Goal: Task Accomplishment & Management: Complete application form

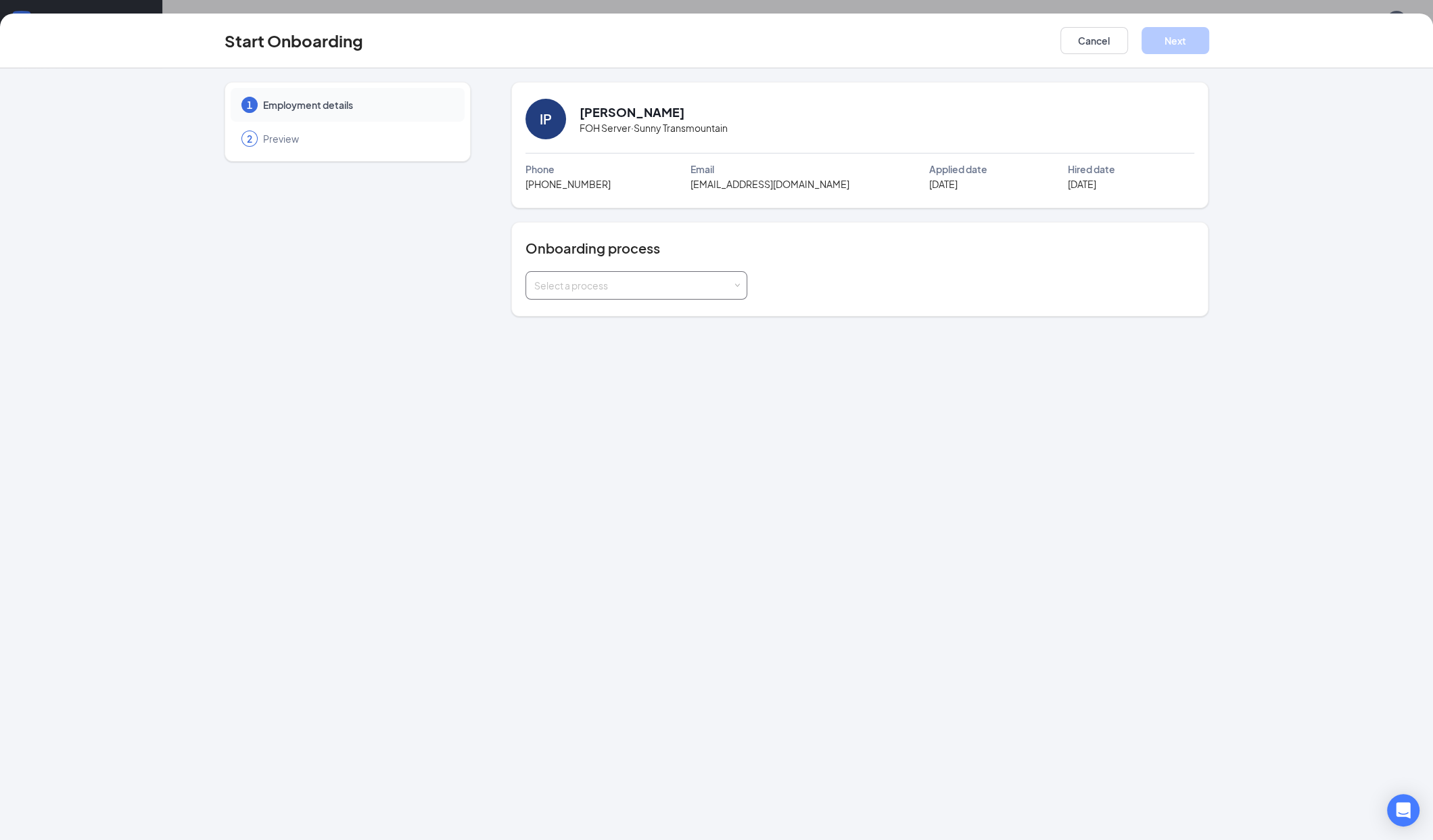
click at [710, 297] on div "Select a process" at bounding box center [637, 285] width 204 height 27
click at [609, 432] on li "Sunny Transmountain" at bounding box center [636, 444] width 222 height 24
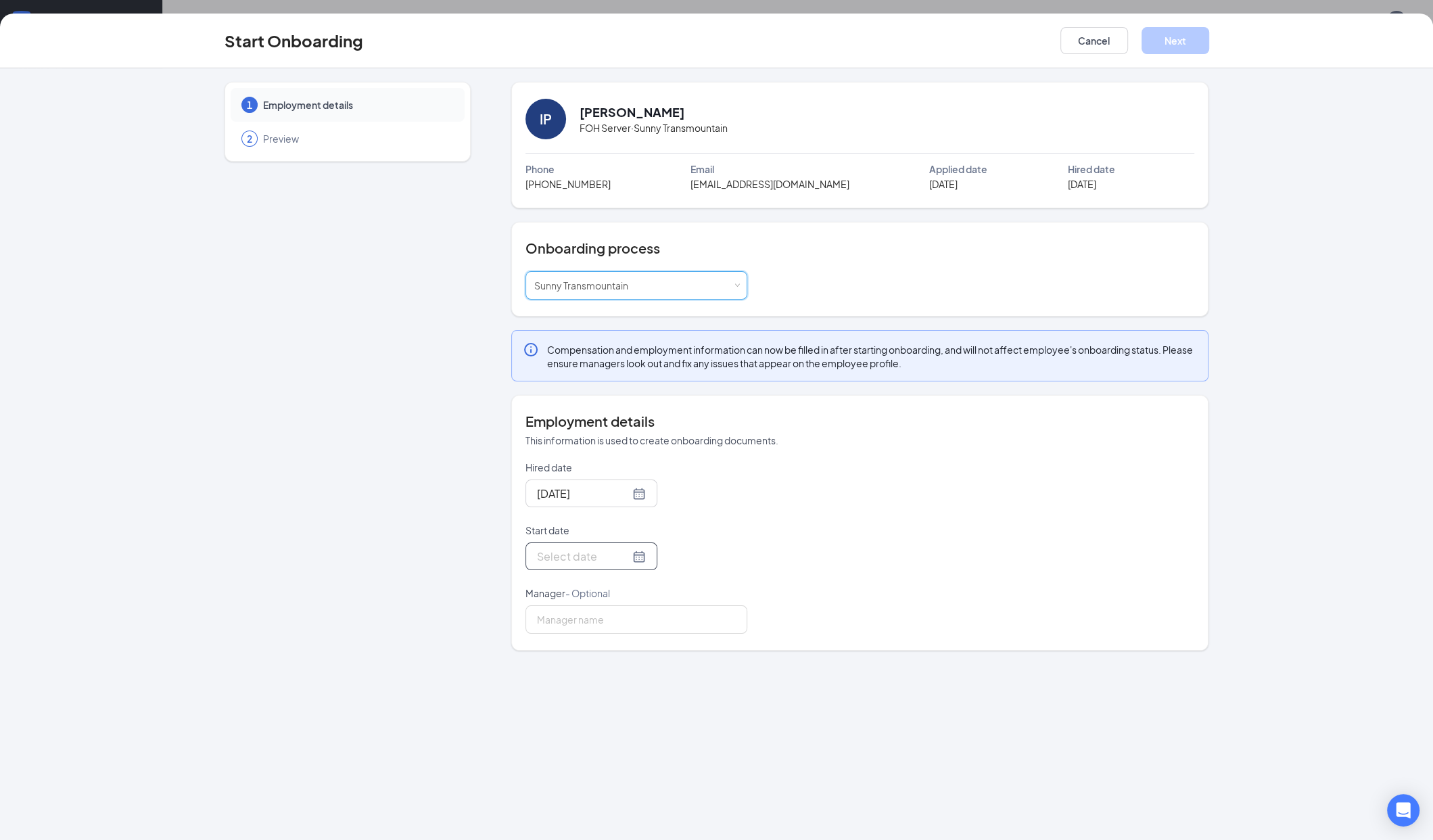
click at [569, 559] on input "Start date" at bounding box center [583, 556] width 92 height 17
type input "[DATE]"
click at [859, 491] on div "Hired date [DATE] Start date [DATE] Su Mo Tu We Th Fr Sa 31 1 2 3 4 5 6 7 8 9 1…" at bounding box center [860, 547] width 669 height 173
click at [587, 558] on input "Start date" at bounding box center [583, 556] width 92 height 17
type input "[DATE]"
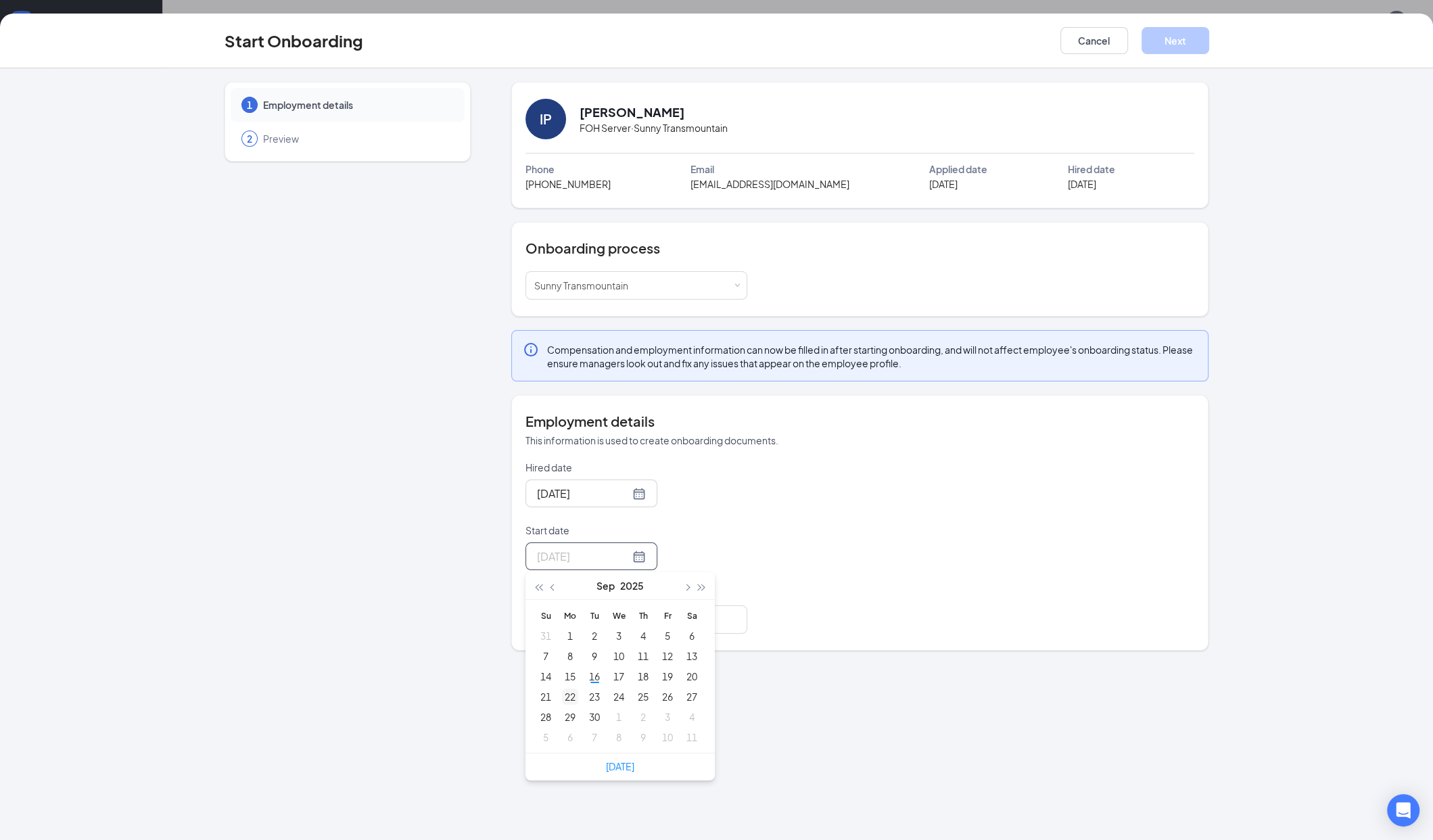
click at [573, 695] on div "22" at bounding box center [570, 697] width 16 height 16
click at [1169, 45] on button "Next" at bounding box center [1175, 41] width 67 height 27
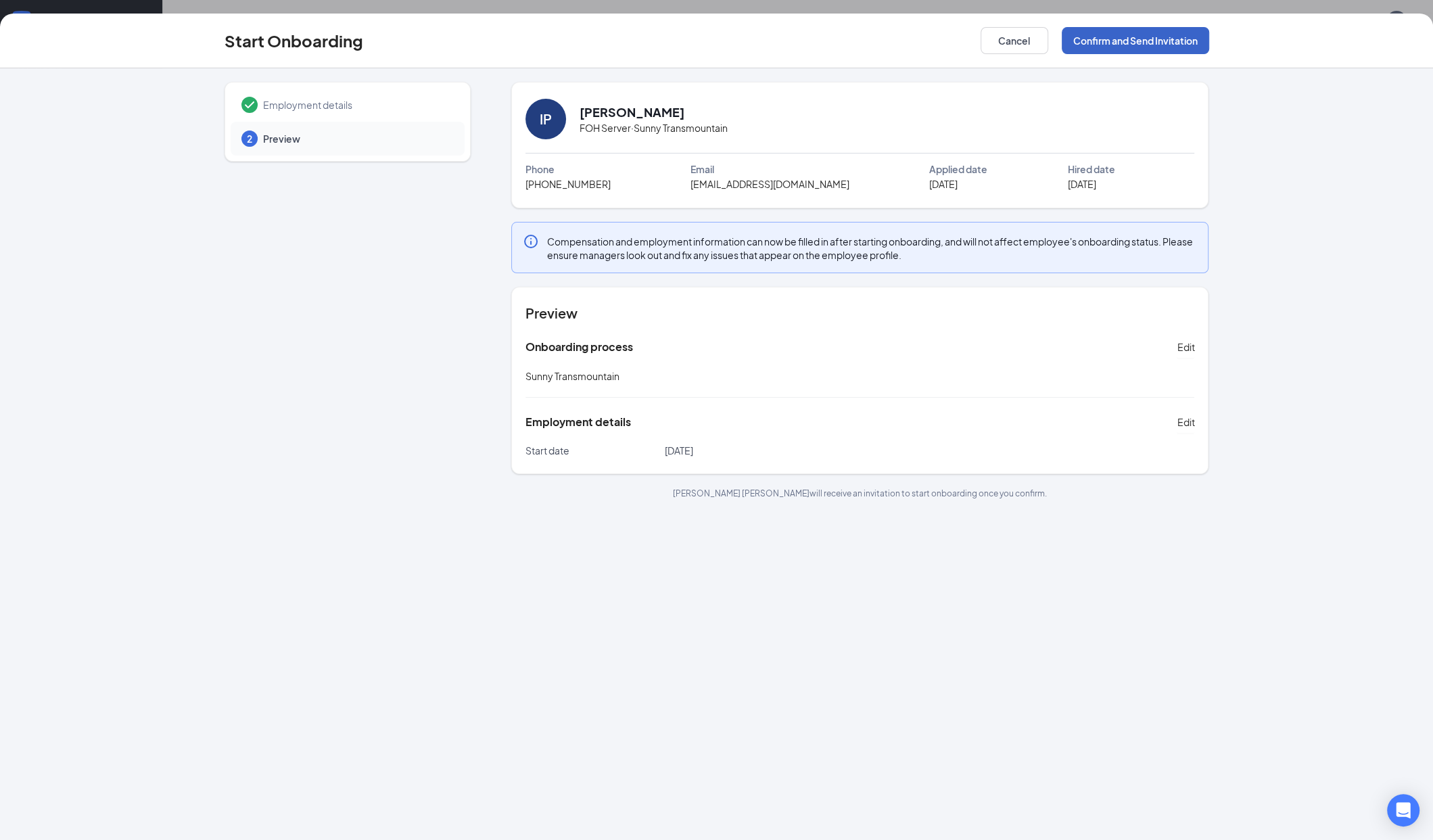
click at [1153, 39] on button "Confirm and Send Invitation" at bounding box center [1135, 41] width 147 height 27
click at [1165, 41] on button "Confirm and Send Invitation" at bounding box center [1135, 41] width 147 height 27
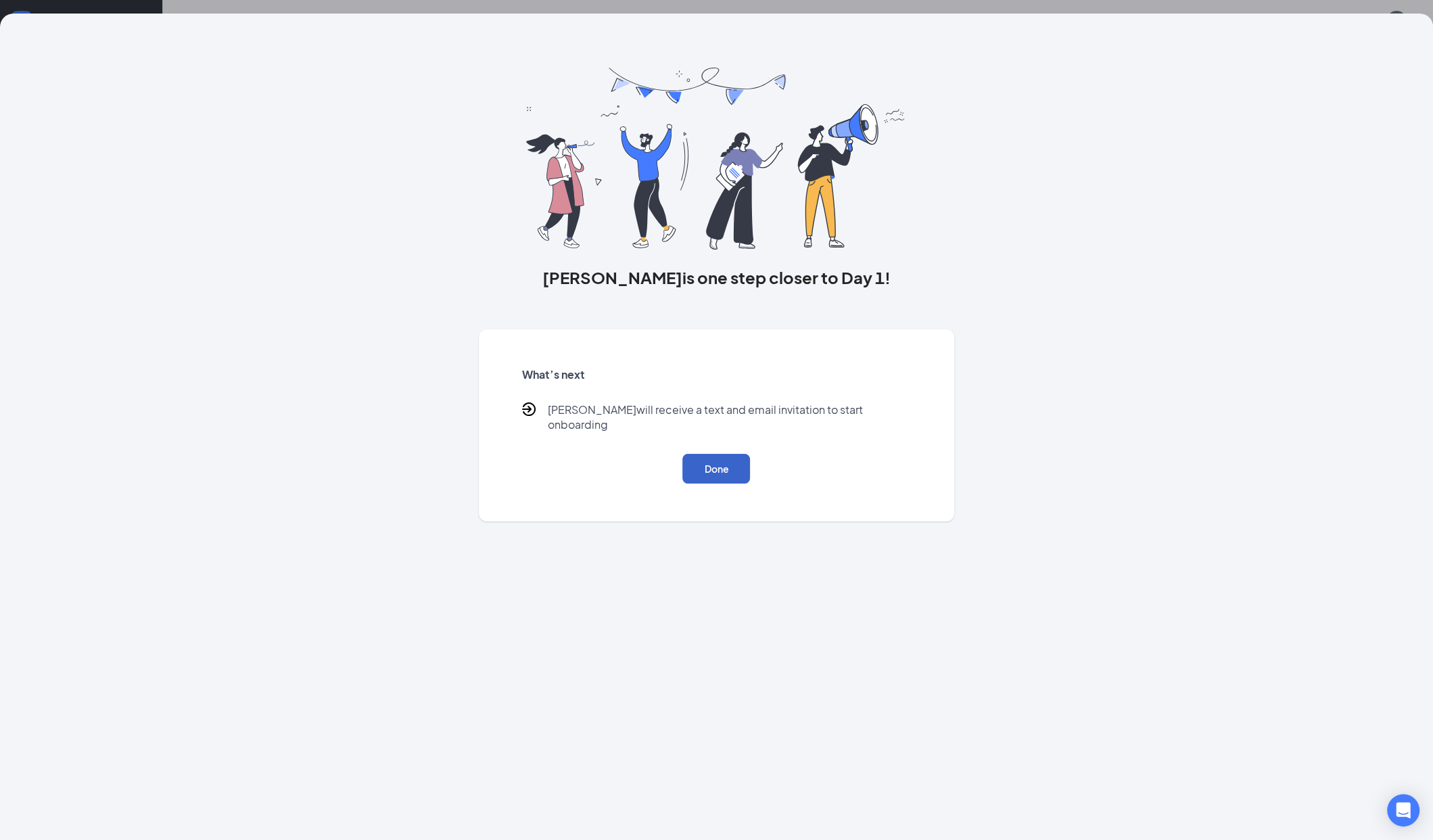
click at [732, 461] on button "Done" at bounding box center [716, 469] width 67 height 30
